Goal: Find specific page/section: Find specific page/section

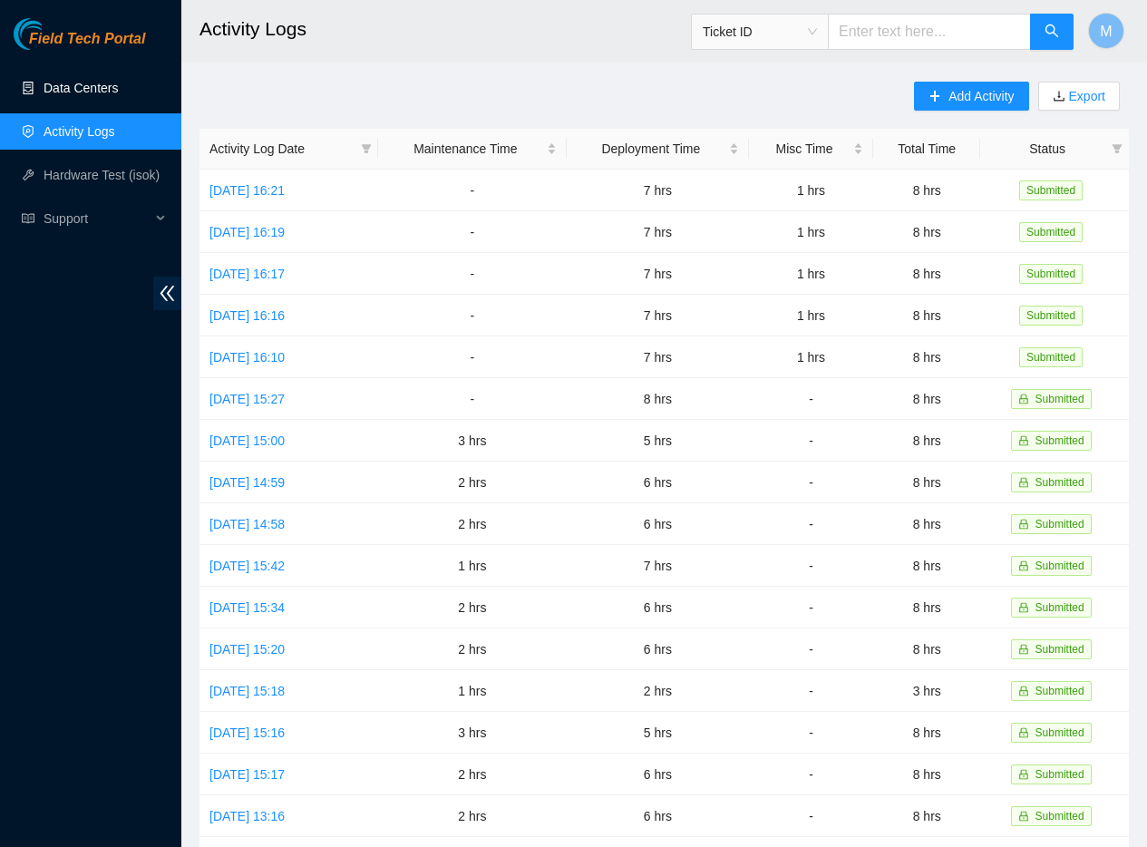
click at [83, 90] on link "Data Centers" at bounding box center [81, 88] width 74 height 15
